Goal: Task Accomplishment & Management: Complete application form

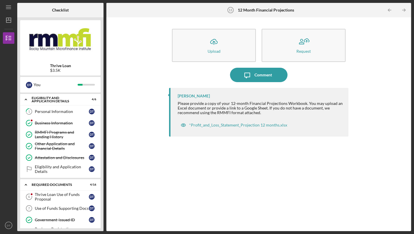
scroll to position [100, 0]
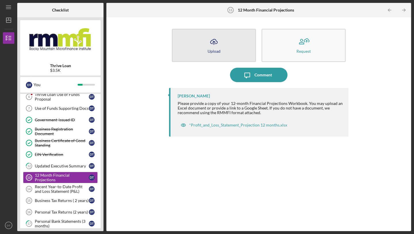
click at [216, 40] on icon "button" at bounding box center [214, 41] width 7 height 4
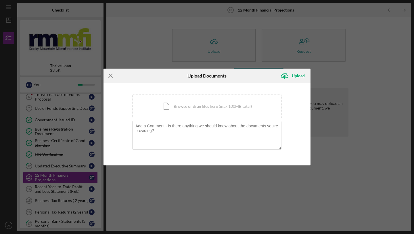
click at [113, 75] on icon "Icon/Menu Close" at bounding box center [111, 75] width 14 height 14
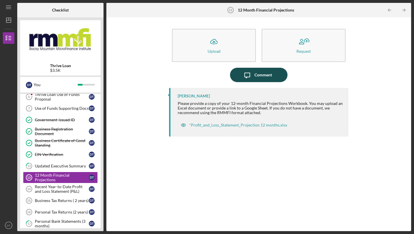
click at [256, 76] on div "Comment" at bounding box center [264, 75] width 18 height 14
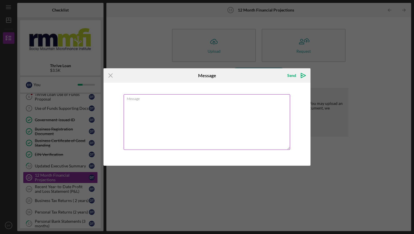
click at [174, 113] on textarea "Message" at bounding box center [207, 122] width 167 height 56
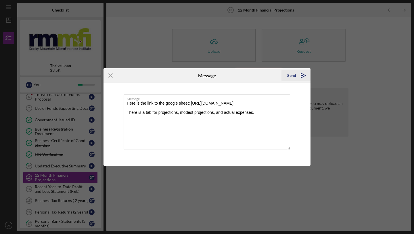
type textarea "Here is the link to the google sheet: [URL][DOMAIN_NAME] There is a tab for pro…"
click at [291, 75] on div "Send" at bounding box center [291, 76] width 9 height 12
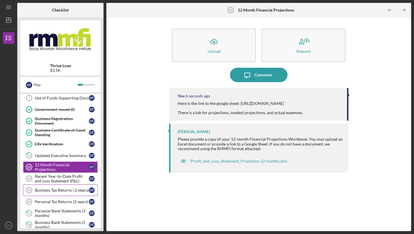
scroll to position [114, 0]
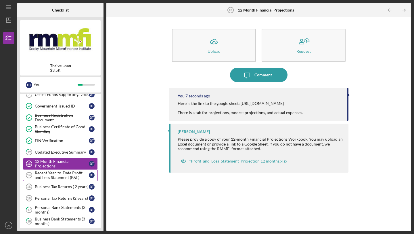
click at [52, 176] on div "Recent Year-to-Date Profit and Loss Statement (P&L)" at bounding box center [62, 174] width 54 height 9
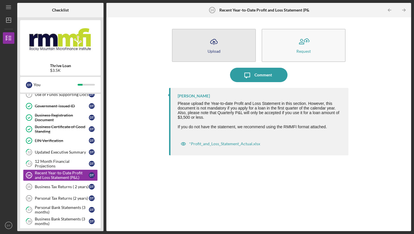
click at [213, 49] on div "Upload" at bounding box center [214, 51] width 13 height 4
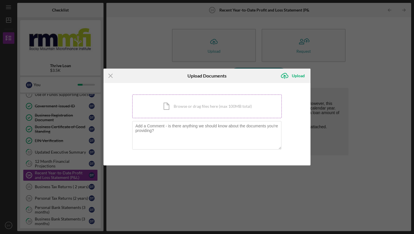
click at [184, 108] on div "Icon/Document Browse or drag files here (max 100MB total) Tap to choose files o…" at bounding box center [207, 106] width 150 height 24
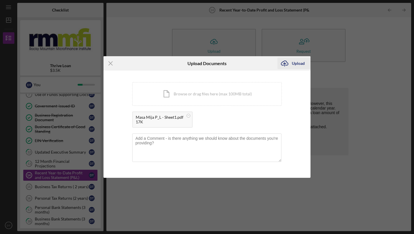
click at [293, 64] on div "Upload" at bounding box center [298, 64] width 13 height 12
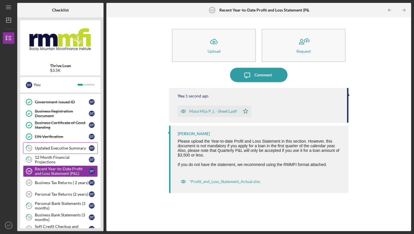
scroll to position [127, 0]
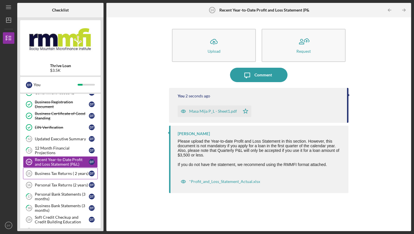
click at [72, 176] on link "Business Tax Returns ( 2 years) 15 Business Tax Returns ( 2 years) D T" at bounding box center [60, 173] width 75 height 12
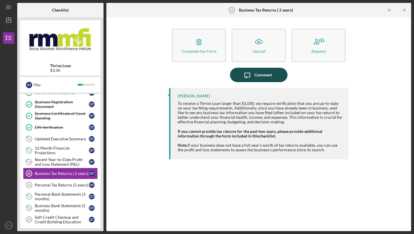
click at [251, 76] on icon "Icon/Message" at bounding box center [247, 75] width 14 height 14
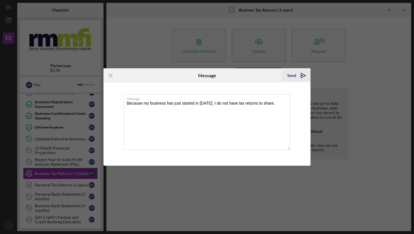
type textarea "Because my business has just started in [DATE], I do not have tax returns to sh…"
click at [290, 76] on div "Send" at bounding box center [291, 76] width 9 height 12
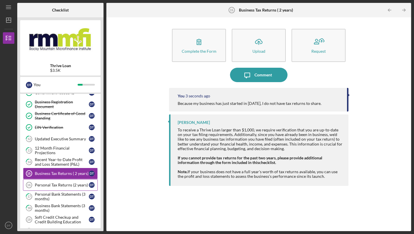
click at [59, 184] on div "Personal Tax Returns (2 years)" at bounding box center [62, 184] width 54 height 5
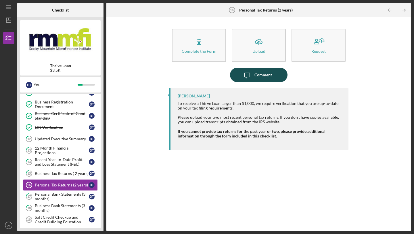
click at [255, 81] on div "Comment" at bounding box center [264, 75] width 18 height 14
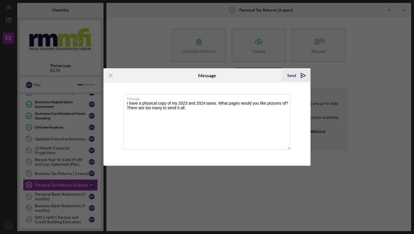
type textarea "I have a physical copy of my 2023 and 2024 taxes. What pages would you like pic…"
click at [292, 76] on div "Send" at bounding box center [291, 76] width 9 height 12
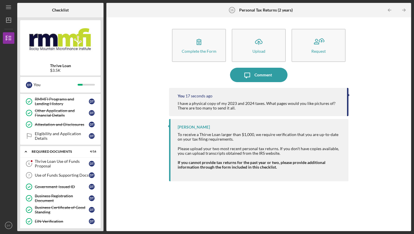
scroll to position [36, 0]
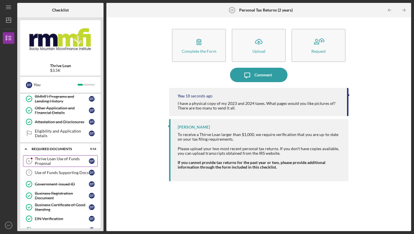
click at [65, 164] on div "Thrive Loan Use of Funds Proposal" at bounding box center [62, 160] width 54 height 9
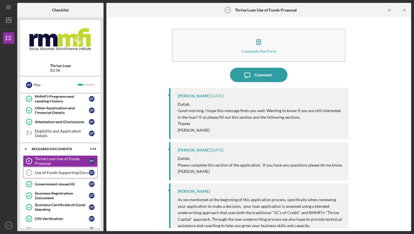
click at [54, 173] on div "Use of Funds Supporting Docs" at bounding box center [62, 172] width 54 height 5
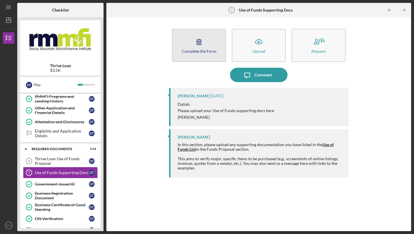
click at [207, 48] on button "Complete the Form Form" at bounding box center [199, 45] width 54 height 33
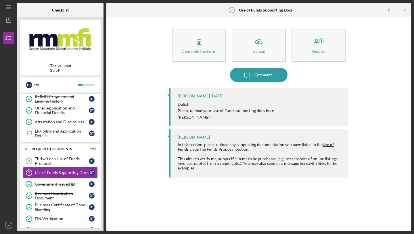
click at [188, 148] on strong "Use of Funds List" at bounding box center [256, 146] width 156 height 9
click at [50, 157] on div "Thrive Loan Use of Funds Proposal" at bounding box center [62, 160] width 54 height 9
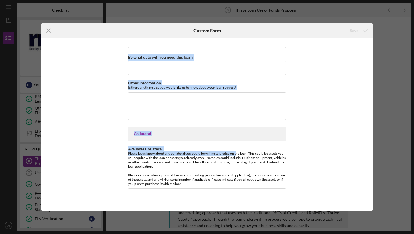
scroll to position [419, 0]
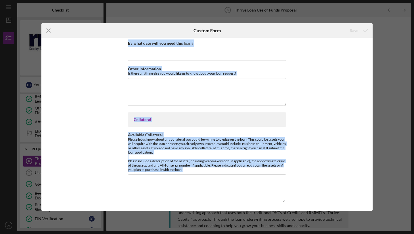
drag, startPoint x: 127, startPoint y: 43, endPoint x: 288, endPoint y: 178, distance: 209.4
click at [288, 178] on div "Business Background and Outlook Please describe how the past year has been for …" at bounding box center [207, 124] width 332 height 173
copy div "Business Background and Outlook Please describe how the past year has been for …"
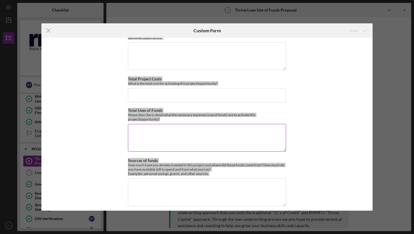
scroll to position [0, 0]
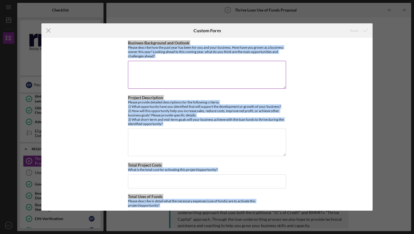
click at [173, 68] on textarea "Business Background and Outlook" at bounding box center [207, 75] width 158 height 28
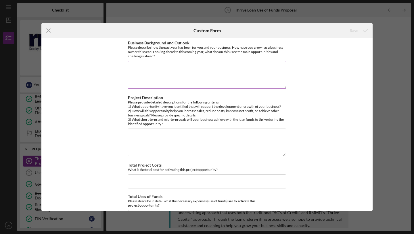
click at [189, 75] on textarea "Business Background and Outlook" at bounding box center [207, 75] width 158 height 28
paste textarea "The past year has been a period of significant growth and transition for Masa M…"
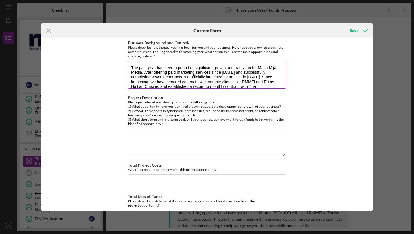
scroll to position [42, 0]
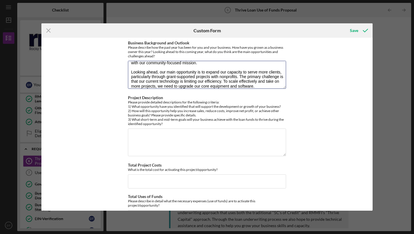
type textarea "The past year has been a period of significant growth and transition for Masa M…"
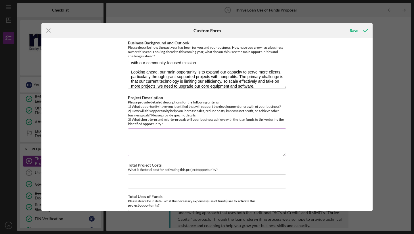
click at [134, 102] on div "Please provide detailed descriptions for the following criteria: 1) What opport…" at bounding box center [207, 113] width 158 height 26
drag, startPoint x: 127, startPoint y: 97, endPoint x: 172, endPoint y: 125, distance: 52.5
click at [172, 125] on div "Project Description Please provide detailed descriptions for the following crit…" at bounding box center [207, 126] width 158 height 62
copy label
click at [177, 136] on textarea "Project Description" at bounding box center [207, 142] width 158 height 28
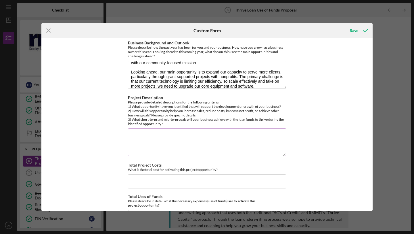
paste textarea "The key opportunity is to increase operational efficiency and service delivery …"
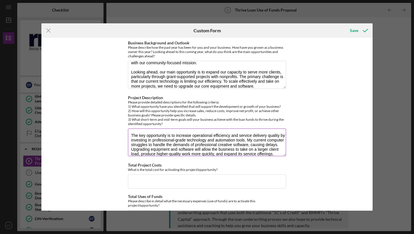
scroll to position [5, 0]
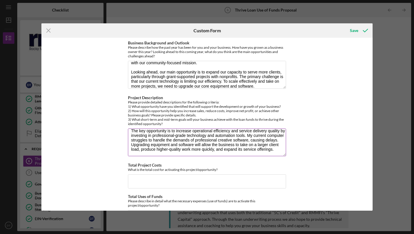
paste textarea "This investment will directly and immediately impact the bottom line in the fol…"
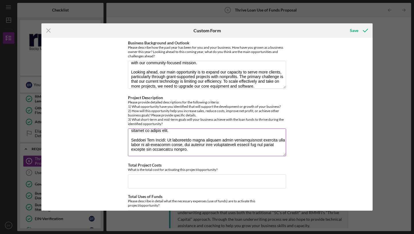
scroll to position [88, 0]
paste textarea "The loan funds will help achieve the following goals: Short-Term (1-3 months): …"
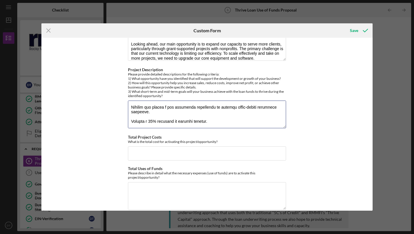
scroll to position [36, 0]
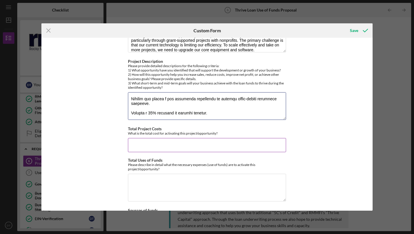
type textarea "The key opportunity is to increase operational efficiency and service delivery …"
click at [147, 146] on input "Total Project Costs" at bounding box center [207, 145] width 158 height 14
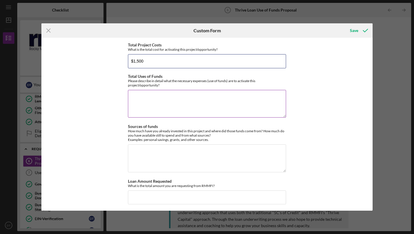
scroll to position [120, 0]
click at [150, 62] on input "$1,500" at bounding box center [207, 61] width 158 height 14
type input "$3,500"
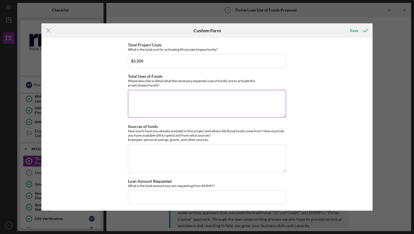
click at [157, 104] on textarea "Total Uses of Funds" at bounding box center [207, 104] width 158 height 28
paste textarea "The necessary expenses are a high-performance laptop to run creative and operat…"
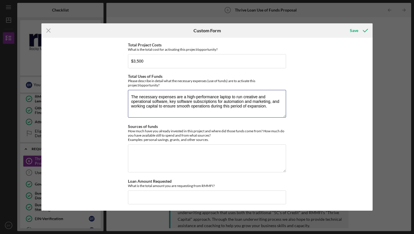
type textarea "The necessary expenses are a high-performance laptop to run creative and operat…"
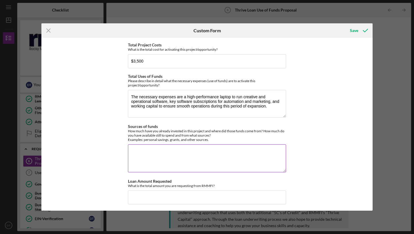
click at [161, 157] on textarea "Sources of funds" at bounding box center [207, 158] width 158 height 28
paste textarea "Masa Mija Media is already generating revenue from client contracts, which is b…"
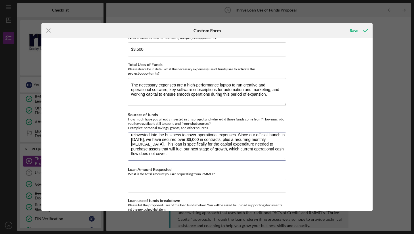
scroll to position [158, 0]
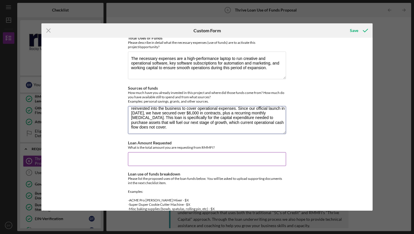
type textarea "Masa Mija Media is already generating revenue from client contracts, which is b…"
click at [156, 158] on input "Loan Amount Requested" at bounding box center [207, 159] width 158 height 14
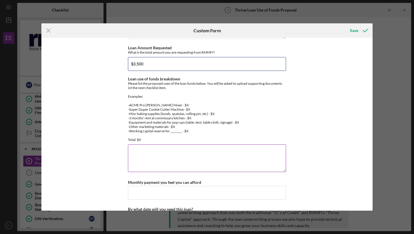
scroll to position [253, 0]
type input "$3,500"
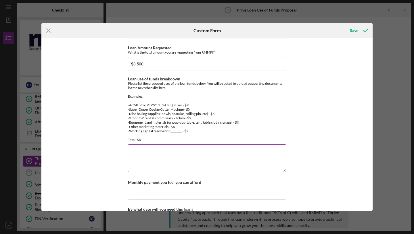
click at [174, 148] on textarea "Loan use of funds breakdown" at bounding box center [207, 158] width 158 height 28
paste textarea "Loan use of funds breakdown New Laptop - $1,500 Software Subscriptions ([DOMAIN…"
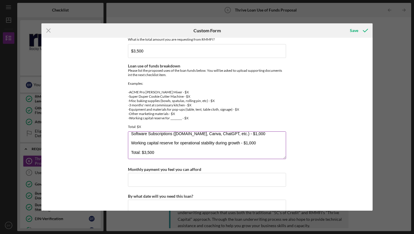
scroll to position [297, 0]
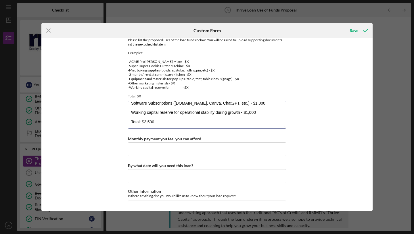
type textarea "Loan use of funds breakdown New Laptop - $1,500 Software Subscriptions ([DOMAIN…"
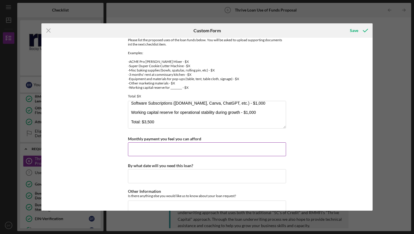
click at [157, 152] on input "Monthly payment you feel you can afford" at bounding box center [207, 149] width 158 height 14
type input "$230"
click at [147, 180] on input "By what date will you need this loan?" at bounding box center [207, 176] width 158 height 14
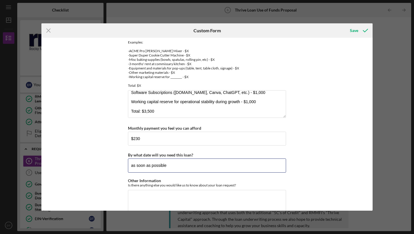
scroll to position [352, 0]
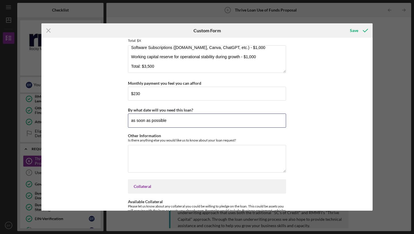
type input "as soon as possible"
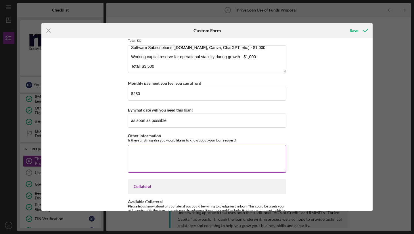
click at [142, 153] on textarea "Other Information" at bounding box center [207, 159] width 158 height 28
paste textarea "Masa Mija Media has demonstrated a clear market need and a viable business mode…"
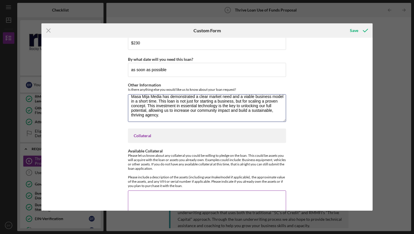
scroll to position [419, 0]
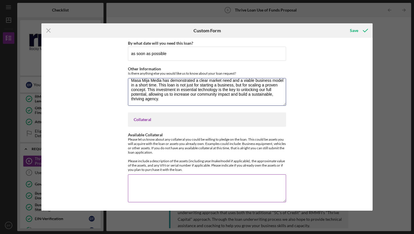
type textarea "Masa Mija Media has demonstrated a clear market need and a viable business mode…"
click at [145, 186] on textarea "Available Collateral" at bounding box center [207, 188] width 158 height 28
type textarea "N/A"
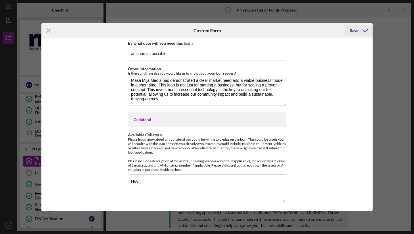
click at [351, 30] on div "Save" at bounding box center [354, 31] width 8 height 12
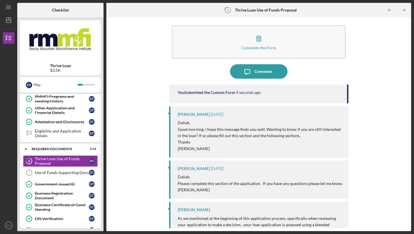
scroll to position [10, 0]
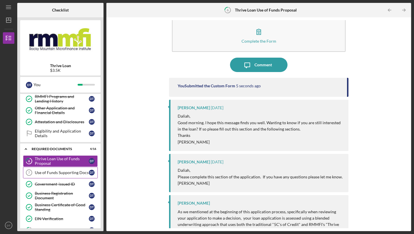
click at [58, 175] on link "Use of Funds Supporting Docs 7 Use of Funds Supporting Docs D T" at bounding box center [60, 173] width 75 height 12
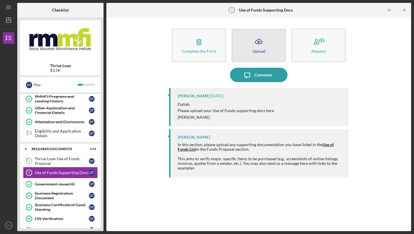
click at [265, 49] on button "Icon/Upload Upload" at bounding box center [259, 45] width 54 height 33
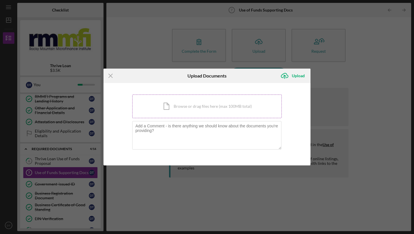
click at [189, 108] on div "Icon/Document Browse or drag files here (max 100MB total) Tap to choose files o…" at bounding box center [207, 106] width 150 height 24
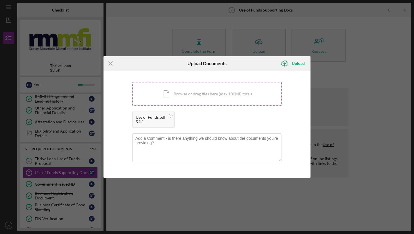
click at [177, 94] on div "Icon/Document Browse or drag files here (max 100MB total) Tap to choose files o…" at bounding box center [207, 94] width 150 height 24
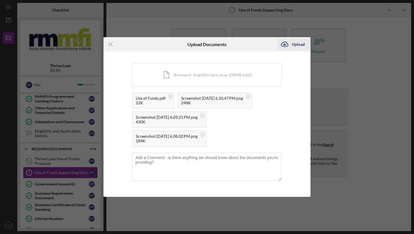
click at [292, 45] on button "Icon/Upload Upload" at bounding box center [294, 45] width 33 height 12
